Goal: Go to known website

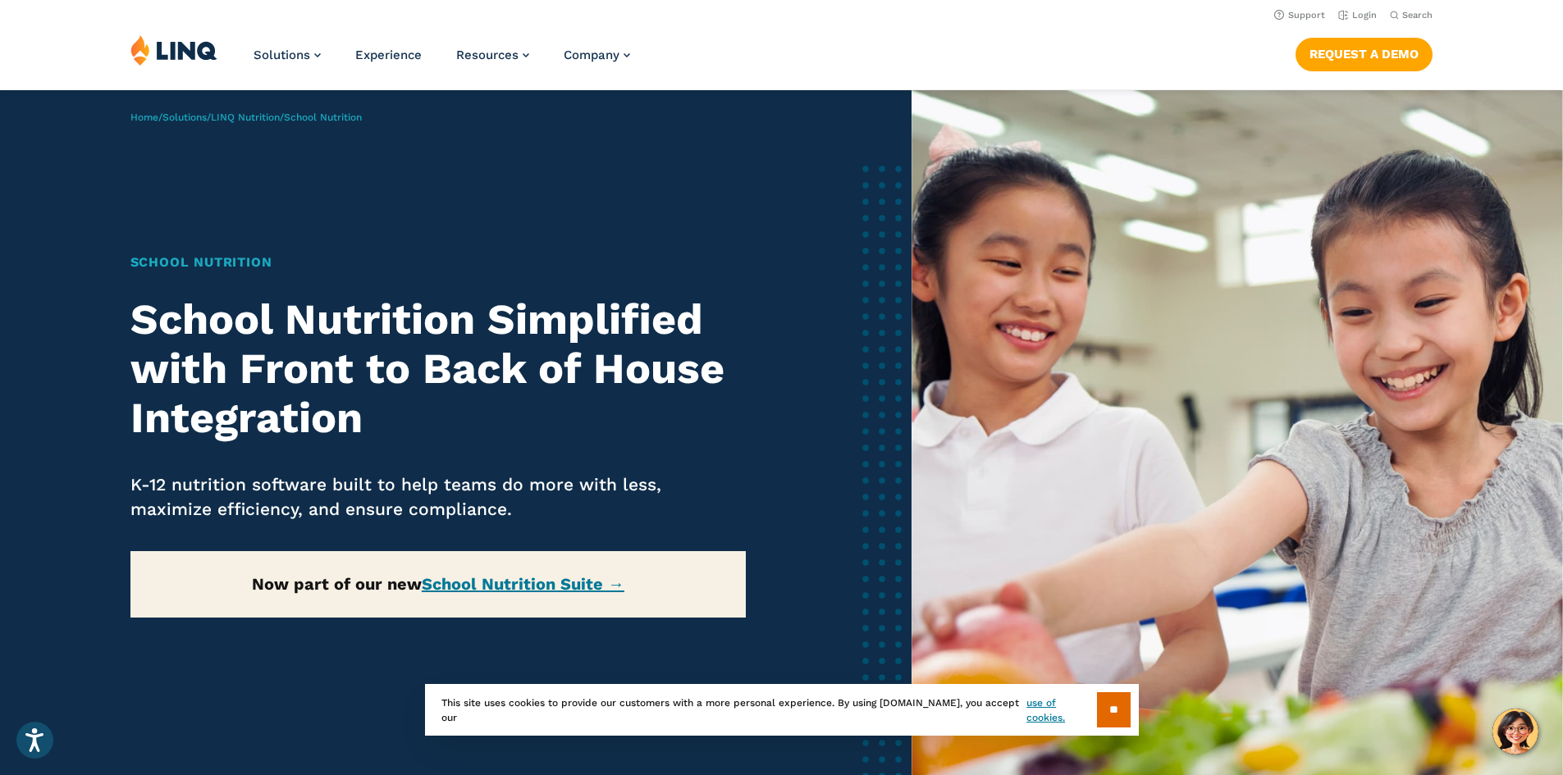
click at [975, 48] on div "Solutions Nutrition Overview NEW School Nutrition Suite School Nutrition State …" at bounding box center [781, 61] width 1563 height 54
click at [1363, 12] on link "Login" at bounding box center [1357, 15] width 39 height 11
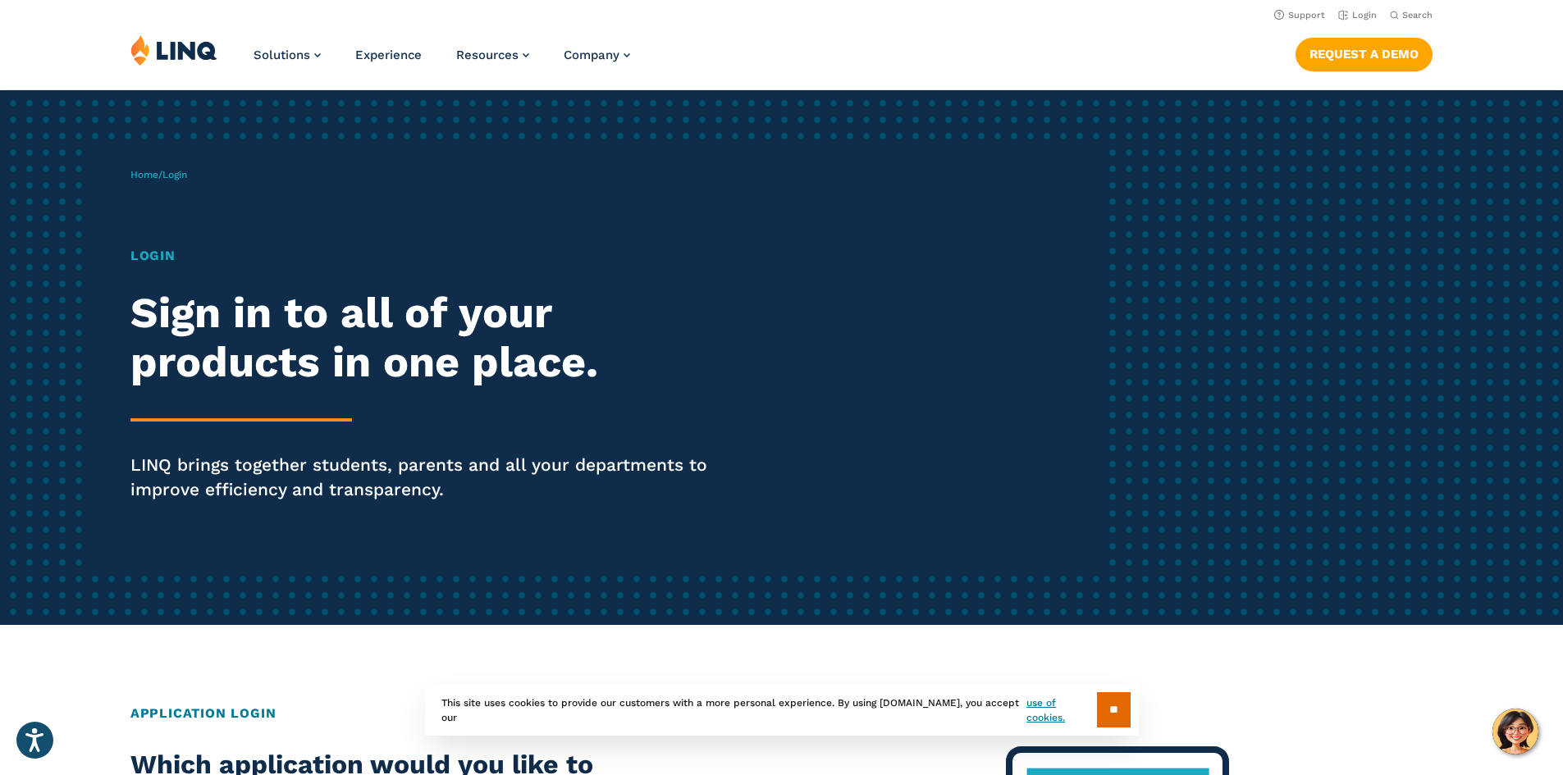
click at [1146, 25] on header "Support Login Search Search for: Solutions Nutrition Overview NEW School Nutrit…" at bounding box center [781, 44] width 1563 height 89
click at [183, 179] on span "Login" at bounding box center [174, 174] width 25 height 11
click at [185, 176] on span "Login" at bounding box center [174, 174] width 25 height 11
click at [151, 259] on h1 "Login" at bounding box center [431, 256] width 602 height 20
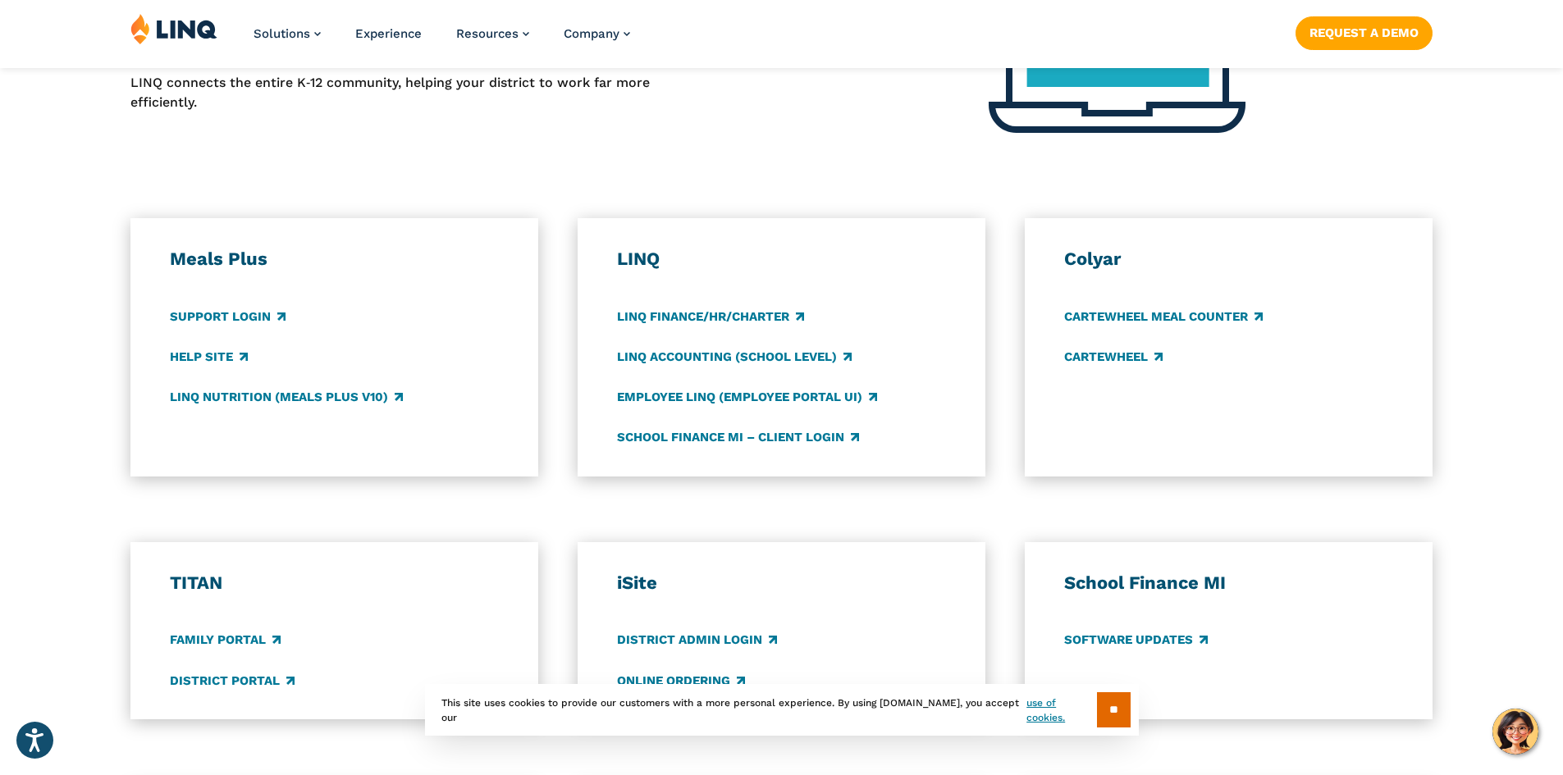
scroll to position [820, 0]
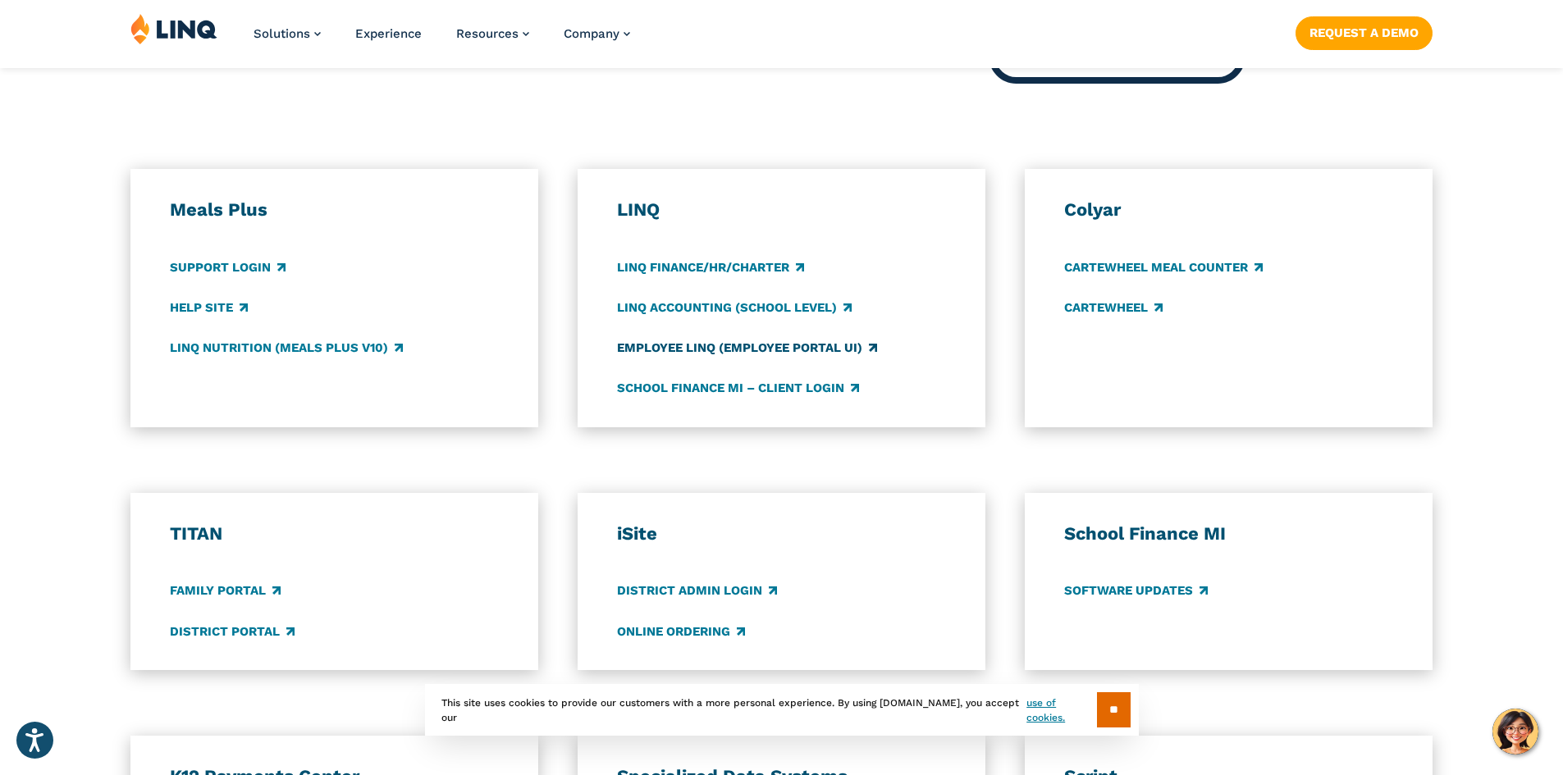
click at [775, 351] on link "Employee LINQ (Employee Portal UI)" at bounding box center [747, 348] width 260 height 18
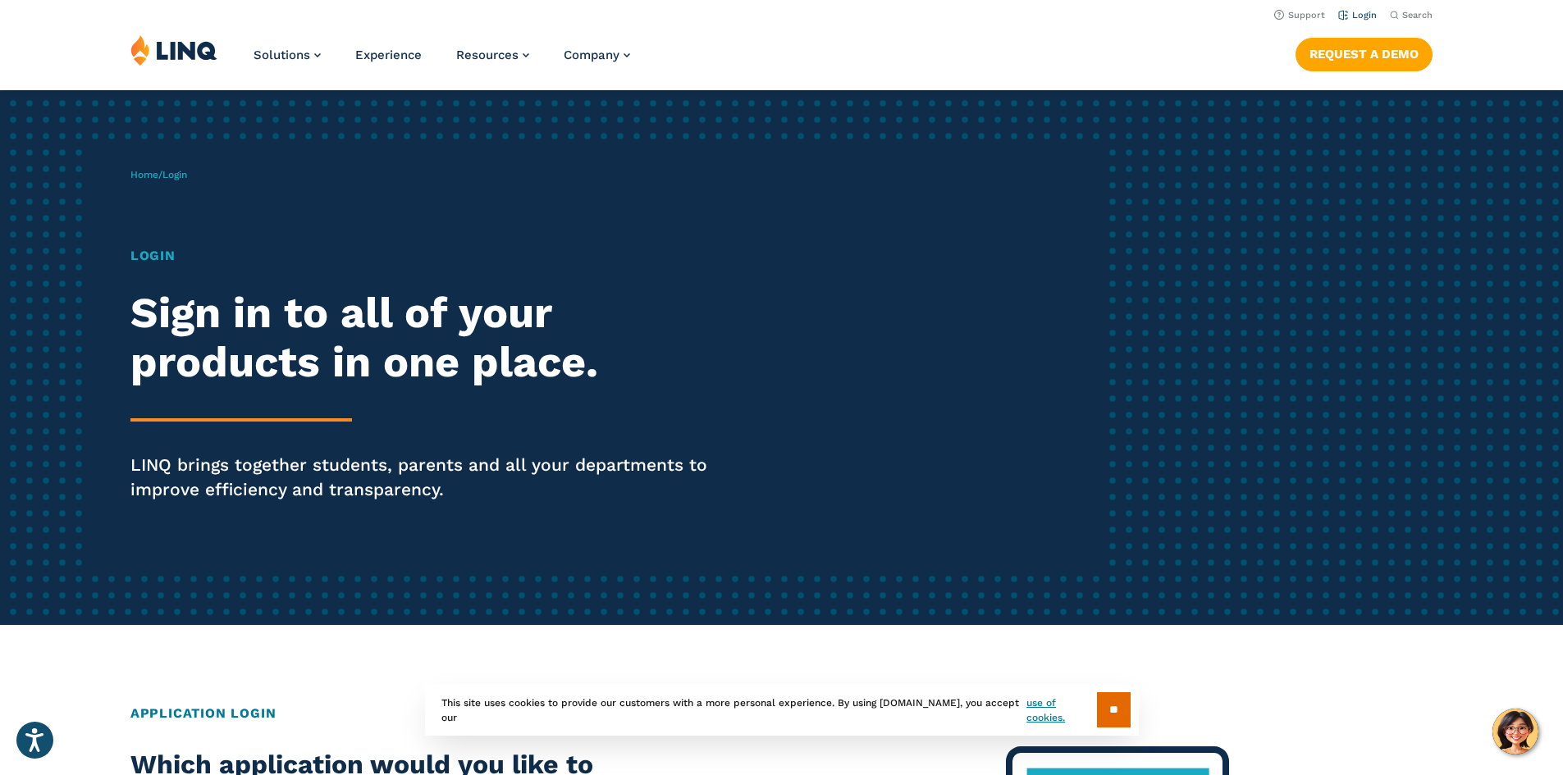
click at [1348, 13] on link "Login" at bounding box center [1357, 15] width 39 height 11
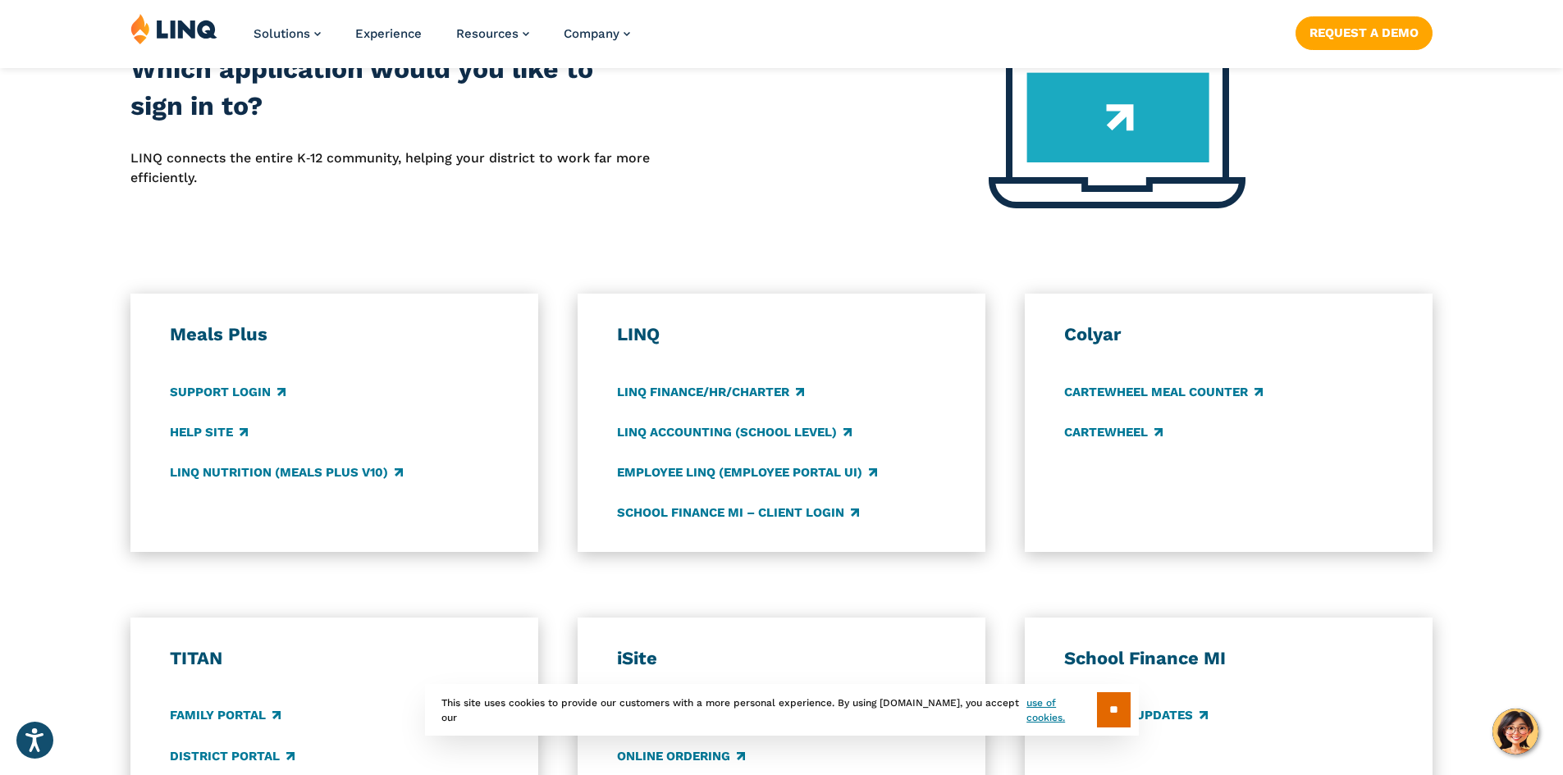
scroll to position [738, 0]
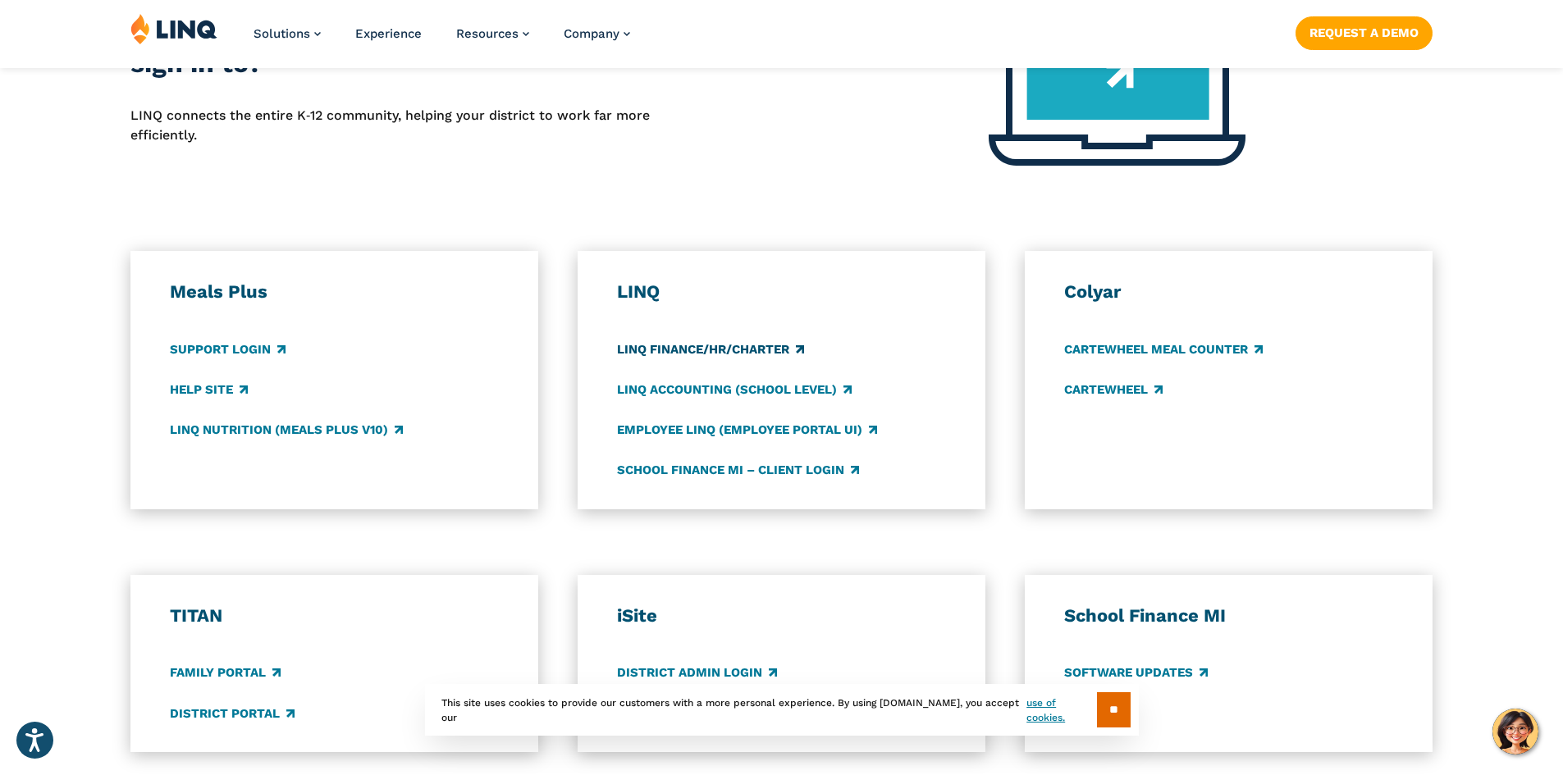
click at [668, 349] on link "LINQ Finance/HR/Charter" at bounding box center [710, 349] width 187 height 18
